Goal: Transaction & Acquisition: Book appointment/travel/reservation

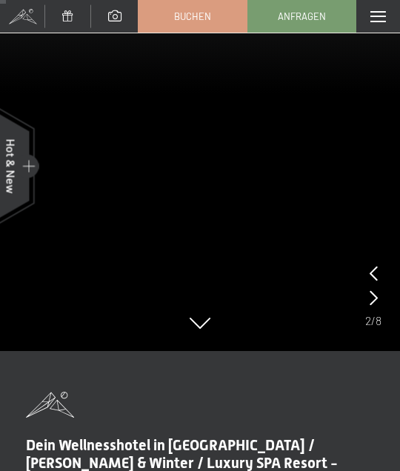
click at [187, 16] on span "Buchen" at bounding box center [192, 16] width 37 height 13
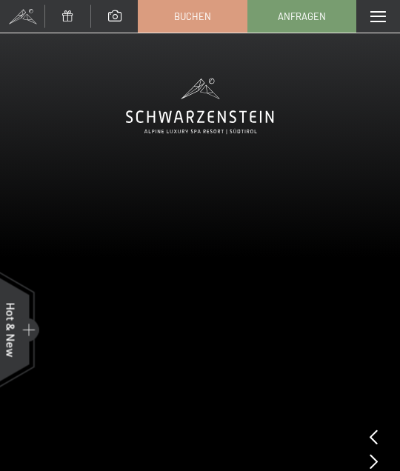
click at [379, 20] on span at bounding box center [378, 16] width 16 height 11
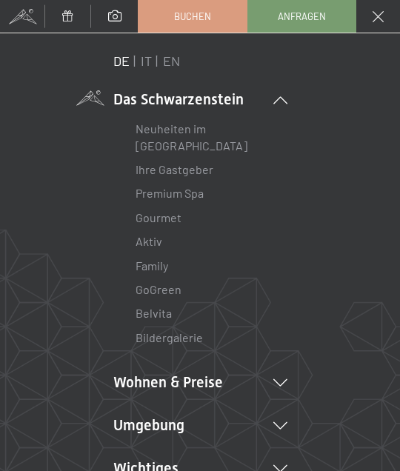
click at [161, 216] on link "Gourmet" at bounding box center [159, 217] width 46 height 14
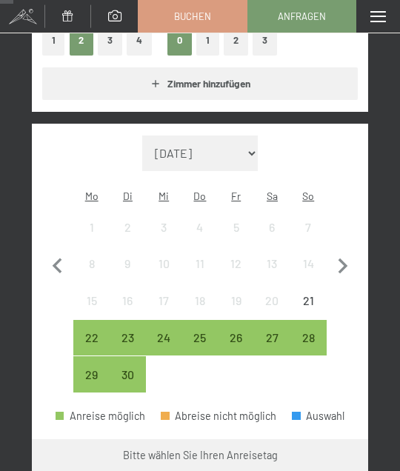
scroll to position [284, 0]
click at [341, 253] on icon "button" at bounding box center [342, 266] width 31 height 31
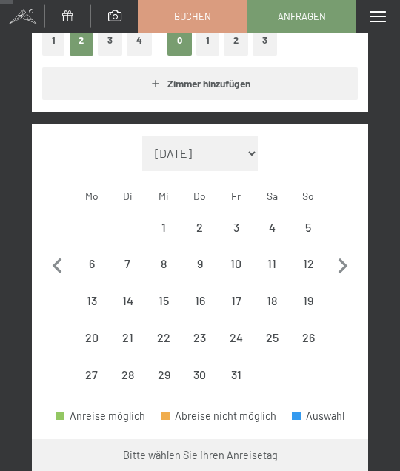
select select "2025-10-01"
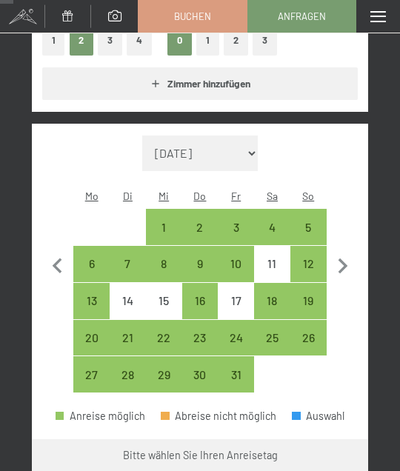
click at [98, 241] on span "Einwilligung Marketing*" at bounding box center [117, 248] width 122 height 15
click at [49, 241] on input "Einwilligung Marketing*" at bounding box center [41, 248] width 15 height 15
click at [93, 247] on span "Einwilligung Marketing*" at bounding box center [117, 248] width 122 height 15
click at [49, 247] on input "Einwilligung Marketing*" at bounding box center [41, 248] width 15 height 15
click at [93, 242] on span "Einwilligung Marketing*" at bounding box center [117, 248] width 122 height 15
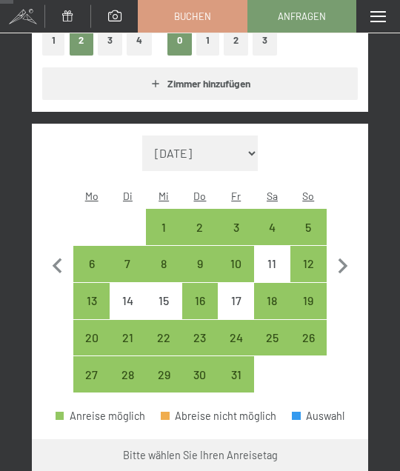
click at [49, 242] on input "Einwilligung Marketing*" at bounding box center [41, 248] width 15 height 15
click at [96, 243] on span "Einwilligung Marketing*" at bounding box center [117, 248] width 122 height 15
click at [49, 243] on input "Einwilligung Marketing*" at bounding box center [41, 248] width 15 height 15
checkbox input "false"
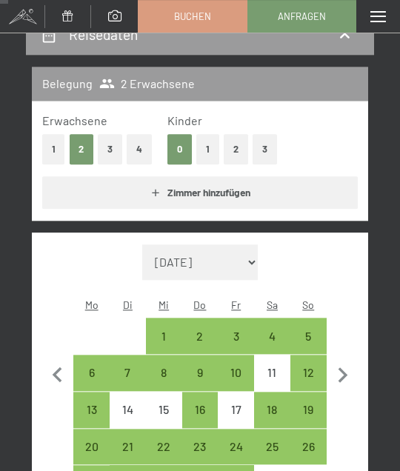
click at [81, 140] on button "2" at bounding box center [82, 149] width 24 height 30
select select "2025-10-01"
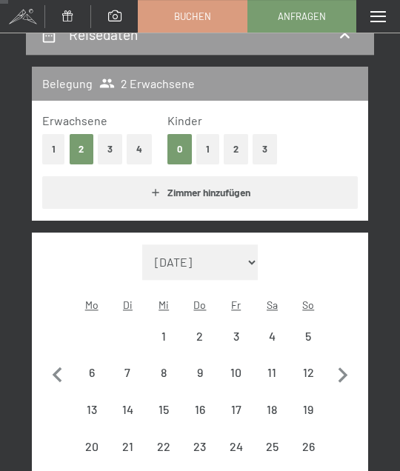
scroll to position [175, 0]
select select "2025-10-01"
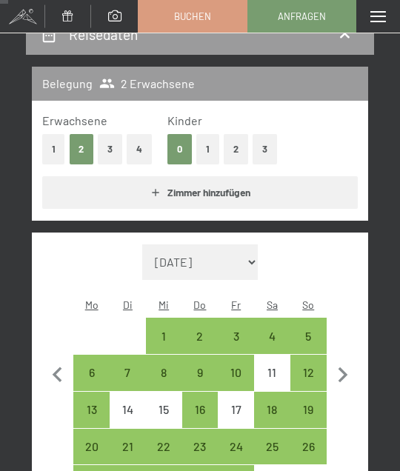
click at [93, 367] on div "6" at bounding box center [91, 383] width 33 height 33
select select "2025-10-01"
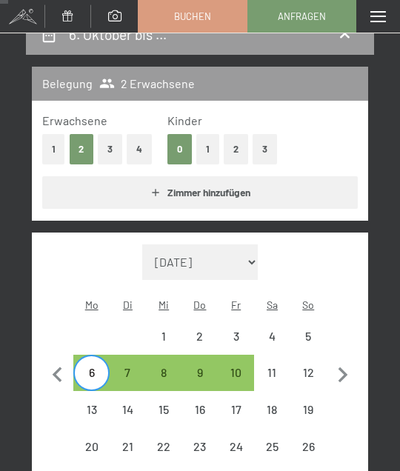
click at [233, 367] on div "10" at bounding box center [235, 383] width 33 height 33
select select "2025-10-01"
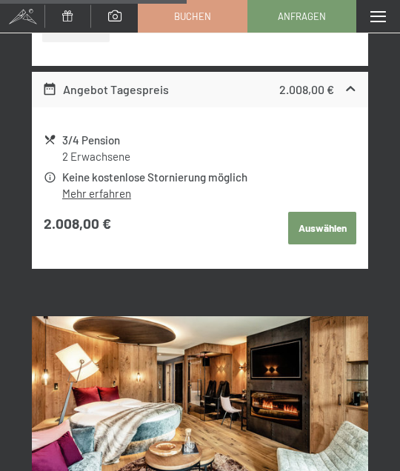
scroll to position [1251, 0]
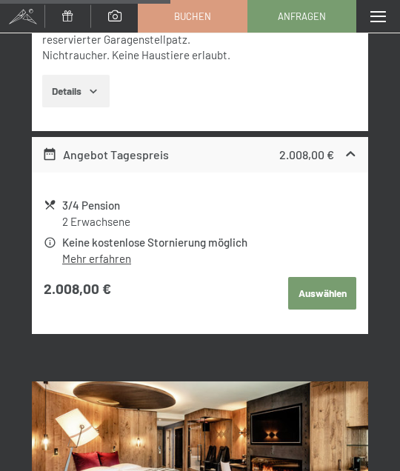
click at [319, 277] on button "Auswählen" at bounding box center [322, 293] width 68 height 33
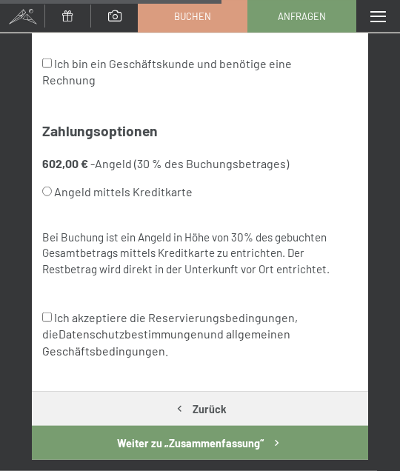
click at [110, 426] on button "Weiter zu „Zusammen­fassung“" at bounding box center [200, 443] width 336 height 34
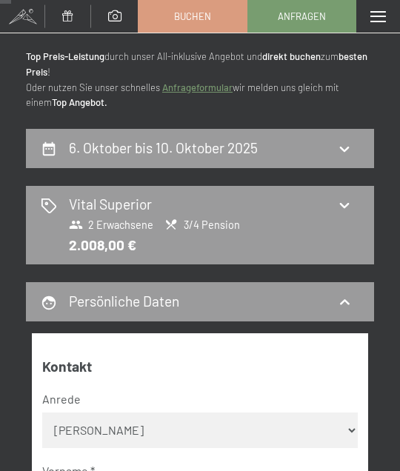
scroll to position [61, 0]
click at [337, 204] on icon at bounding box center [344, 205] width 16 height 16
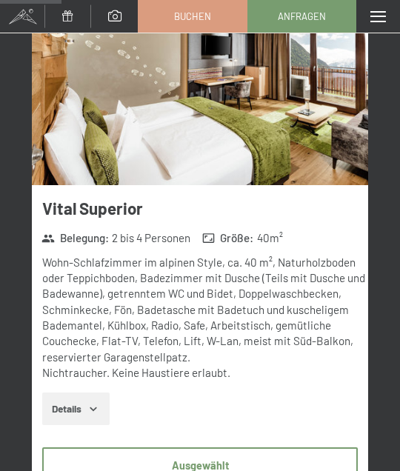
scroll to position [393, 0]
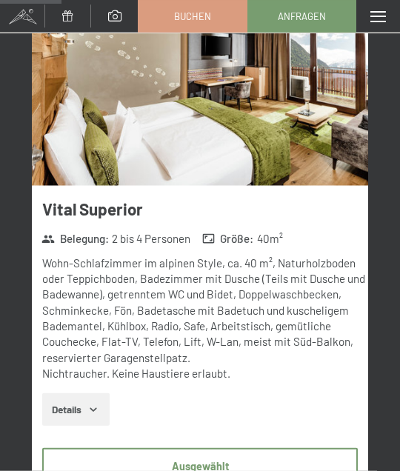
click at [97, 408] on icon "button" at bounding box center [93, 410] width 7 height 4
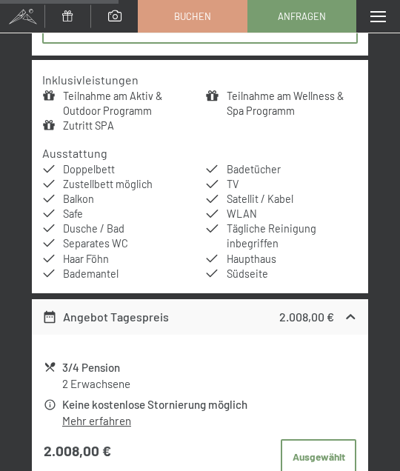
scroll to position [834, 0]
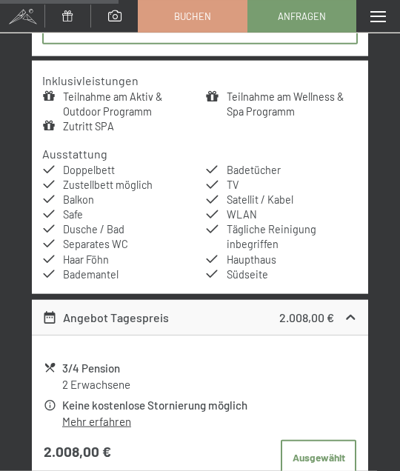
click at [56, 310] on icon at bounding box center [50, 318] width 16 height 16
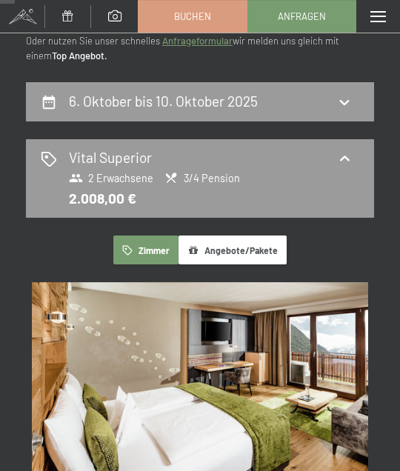
scroll to position [95, 0]
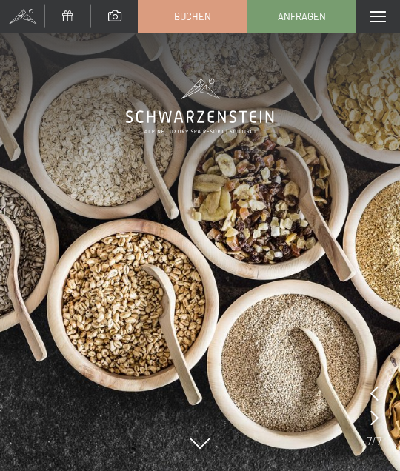
click at [377, 16] on span at bounding box center [378, 16] width 16 height 11
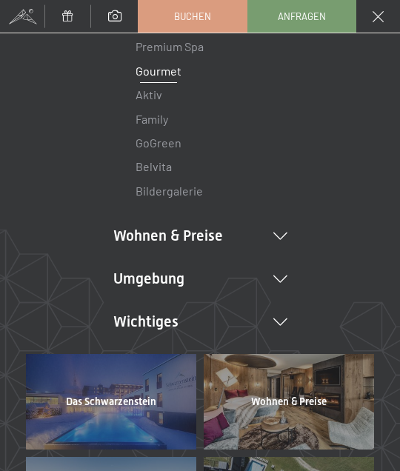
scroll to position [162, 0]
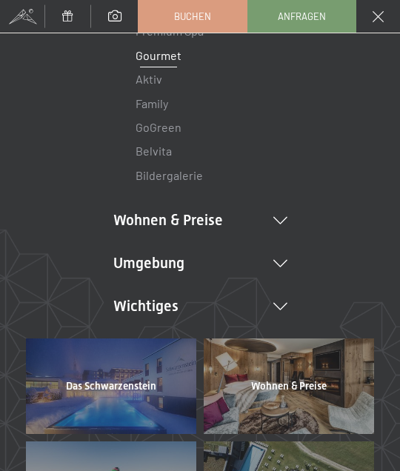
click at [277, 220] on icon at bounding box center [280, 220] width 14 height 7
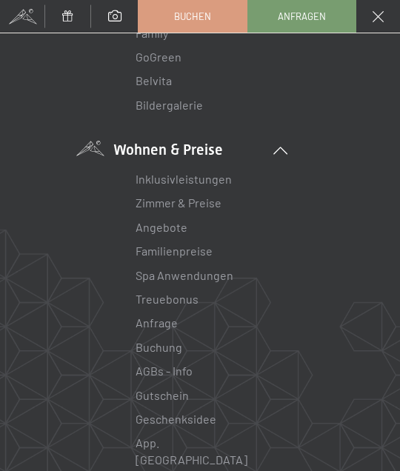
scroll to position [270, 0]
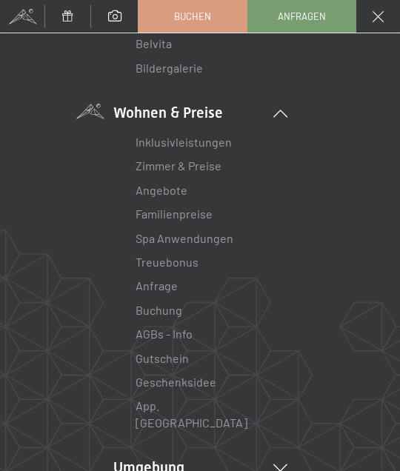
click at [159, 191] on link "Angebote" at bounding box center [162, 190] width 52 height 14
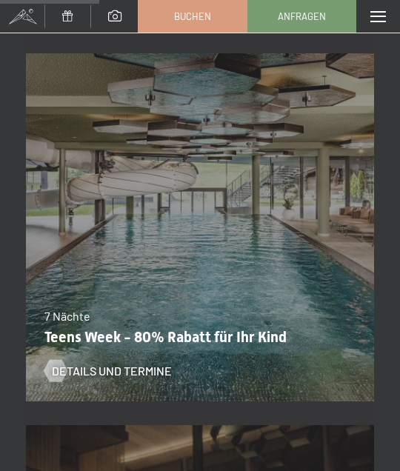
scroll to position [1703, 0]
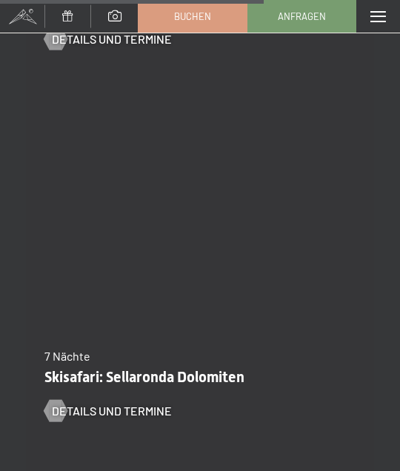
scroll to position [4327, 0]
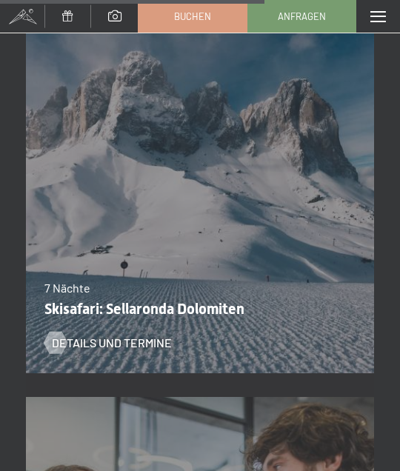
click at [28, 361] on div "24.01.–[DATE] 7 Nächte Skisafari: Sellaronda Dolomiten Details und Termine" at bounding box center [200, 199] width 348 height 372
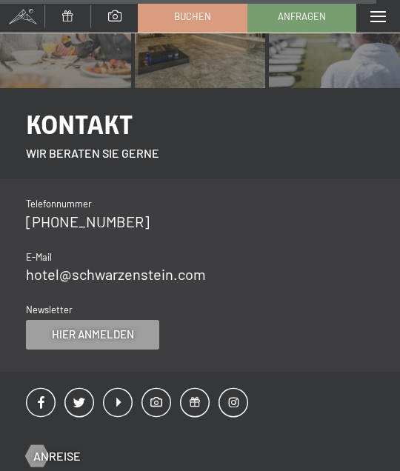
scroll to position [6305, 0]
